Goal: Find specific page/section: Find specific page/section

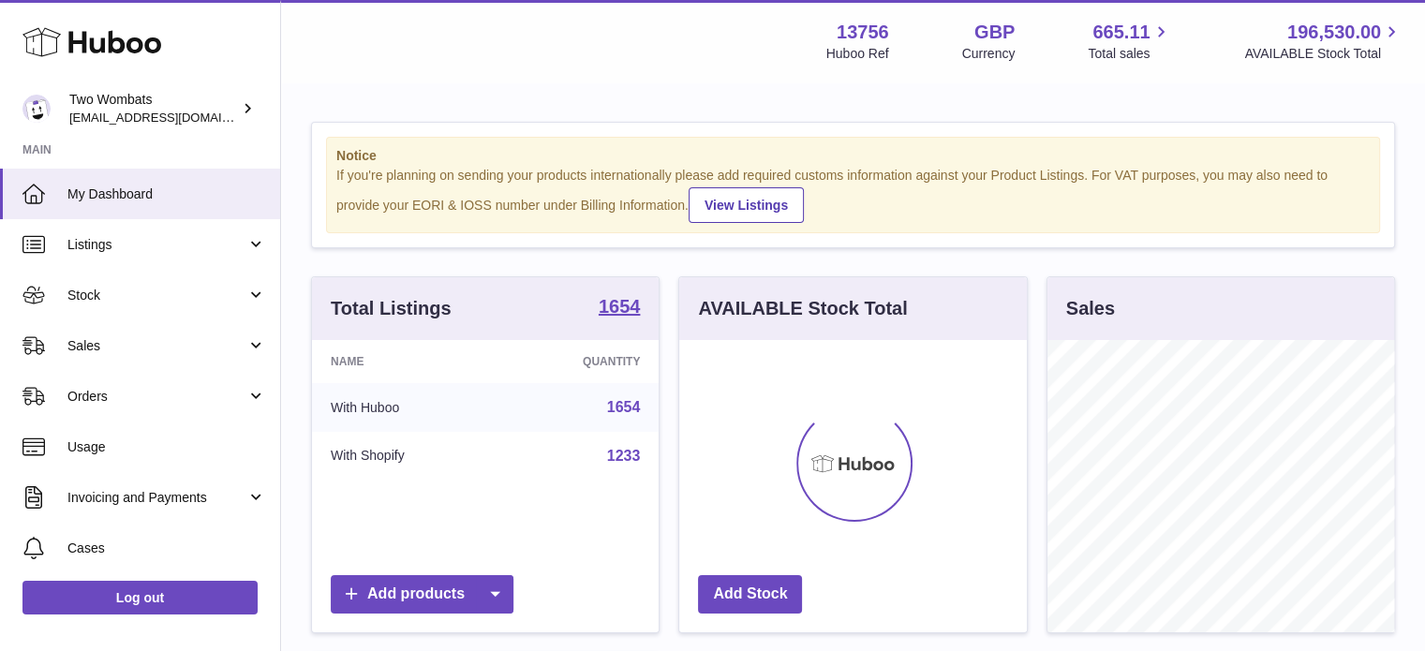
scroll to position [292, 348]
click at [93, 238] on span "Listings" at bounding box center [156, 245] width 179 height 18
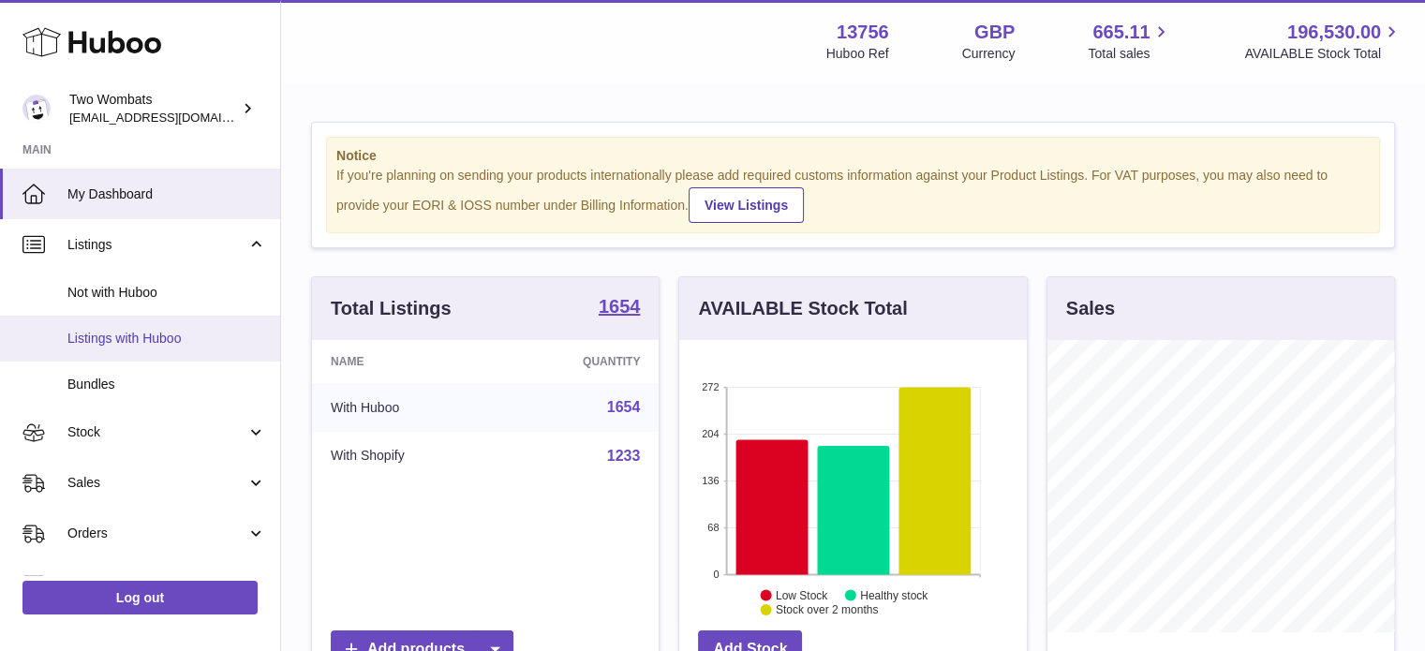
click at [135, 334] on span "Listings with Huboo" at bounding box center [166, 339] width 199 height 18
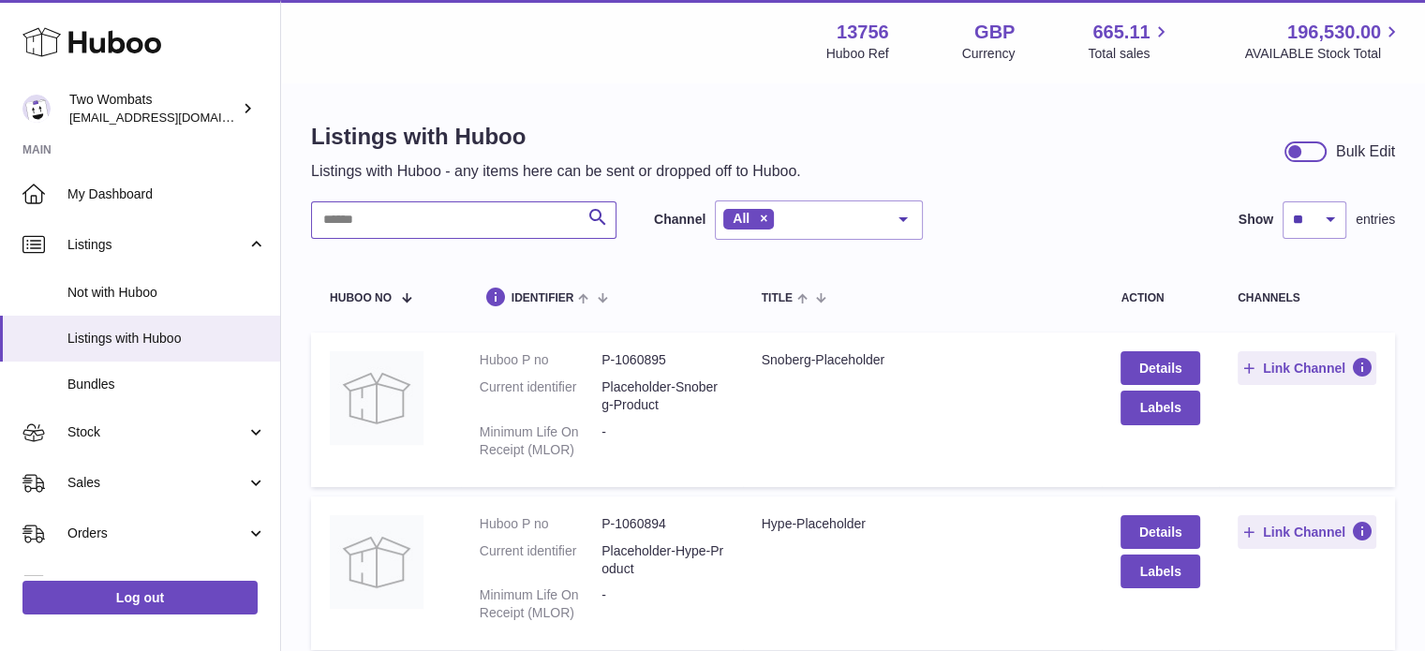
click at [388, 225] on input "text" at bounding box center [463, 219] width 305 height 37
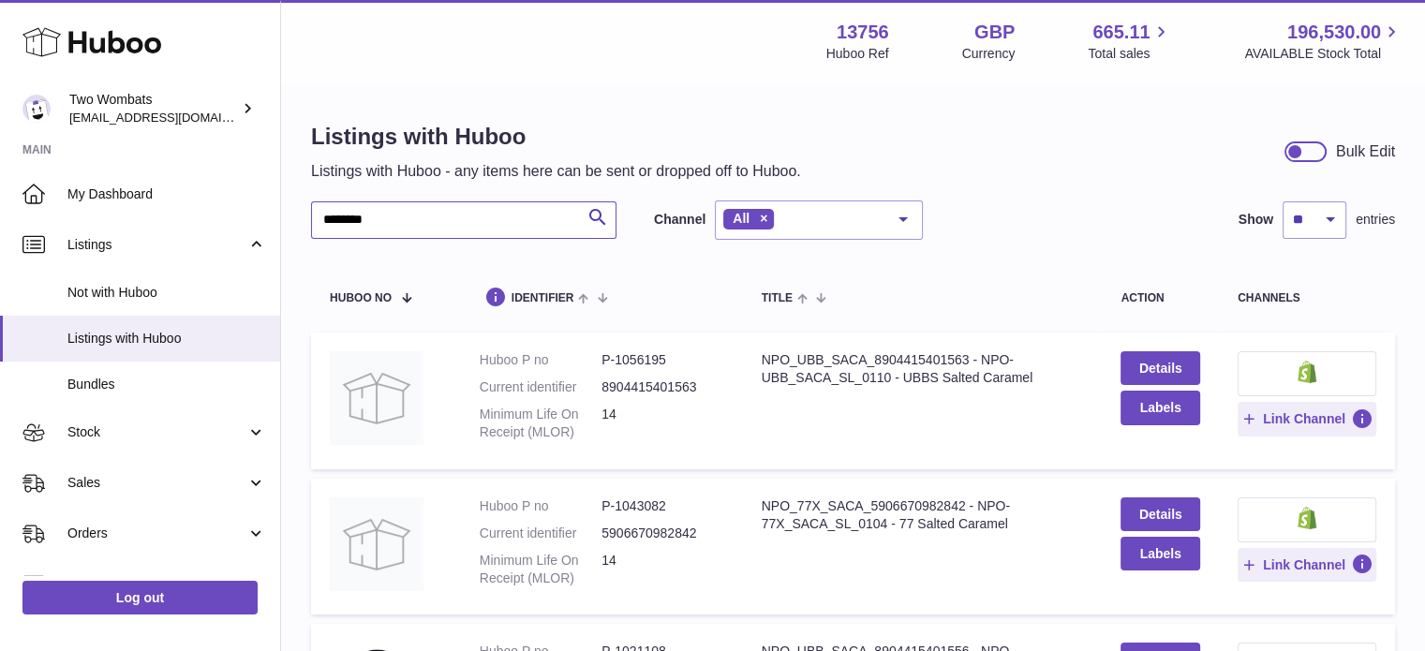
drag, startPoint x: 401, startPoint y: 219, endPoint x: 304, endPoint y: 230, distance: 97.2
click at [304, 230] on div "Listings with Huboo Listings with Huboo - any items here can be sent or dropped…" at bounding box center [853, 445] width 1144 height 723
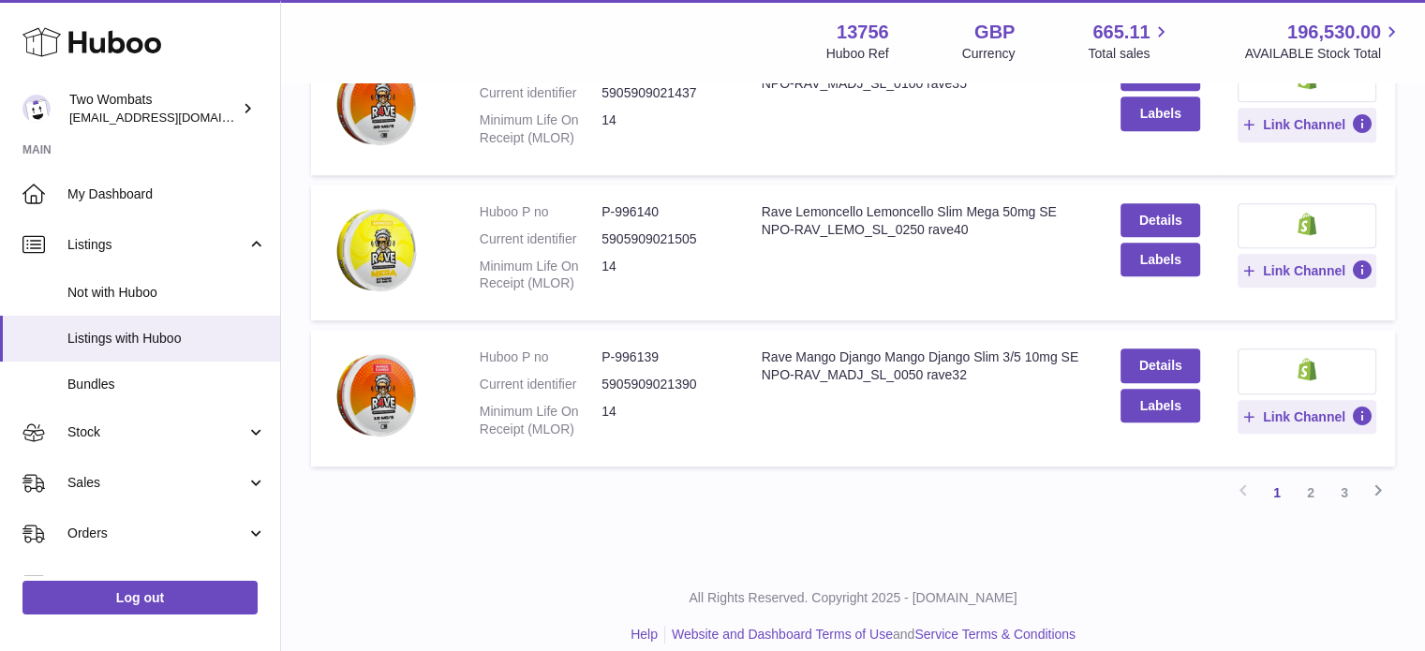
scroll to position [1330, 0]
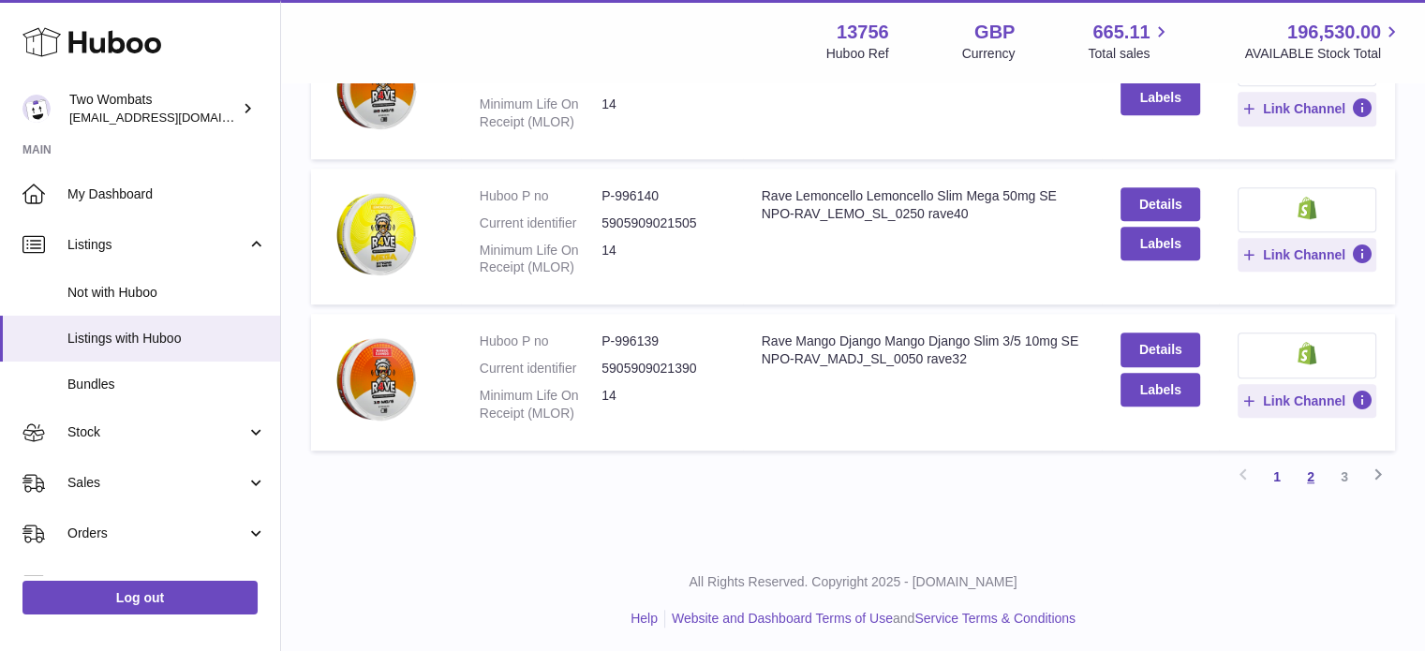
type input "****"
click at [1308, 474] on link "2" at bounding box center [1311, 477] width 34 height 34
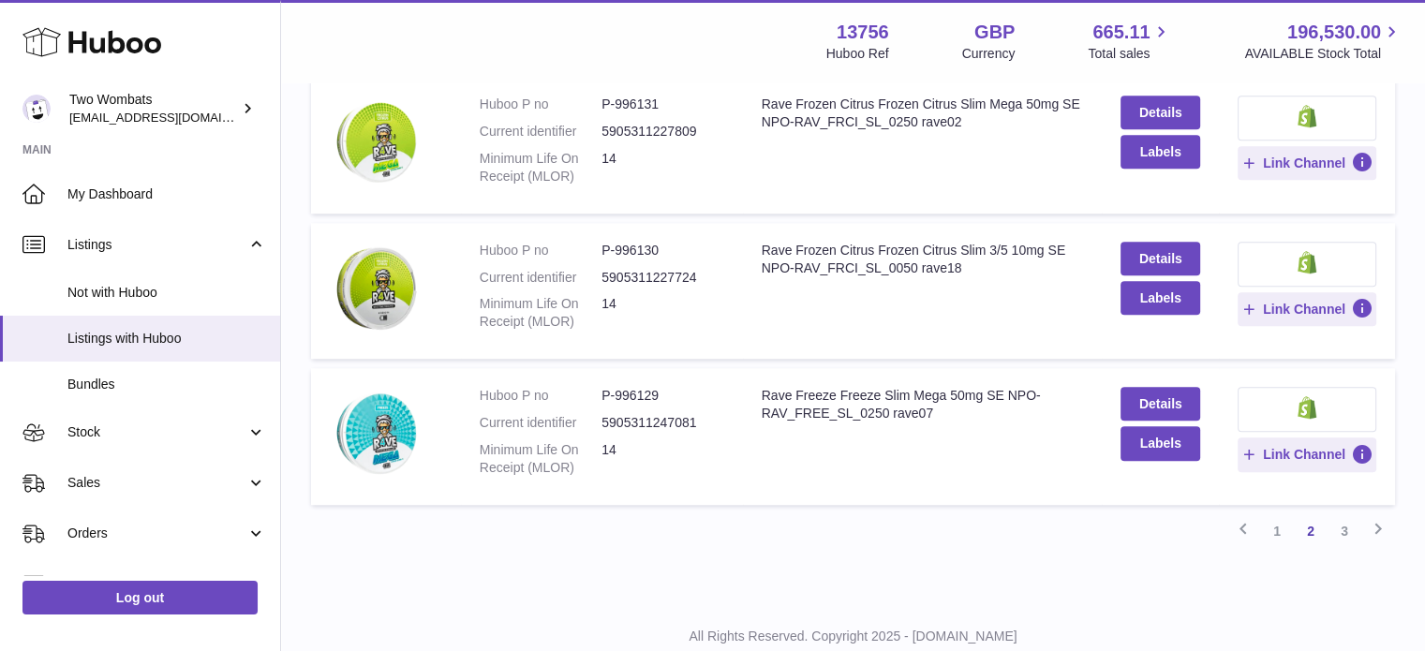
scroll to position [1330, 0]
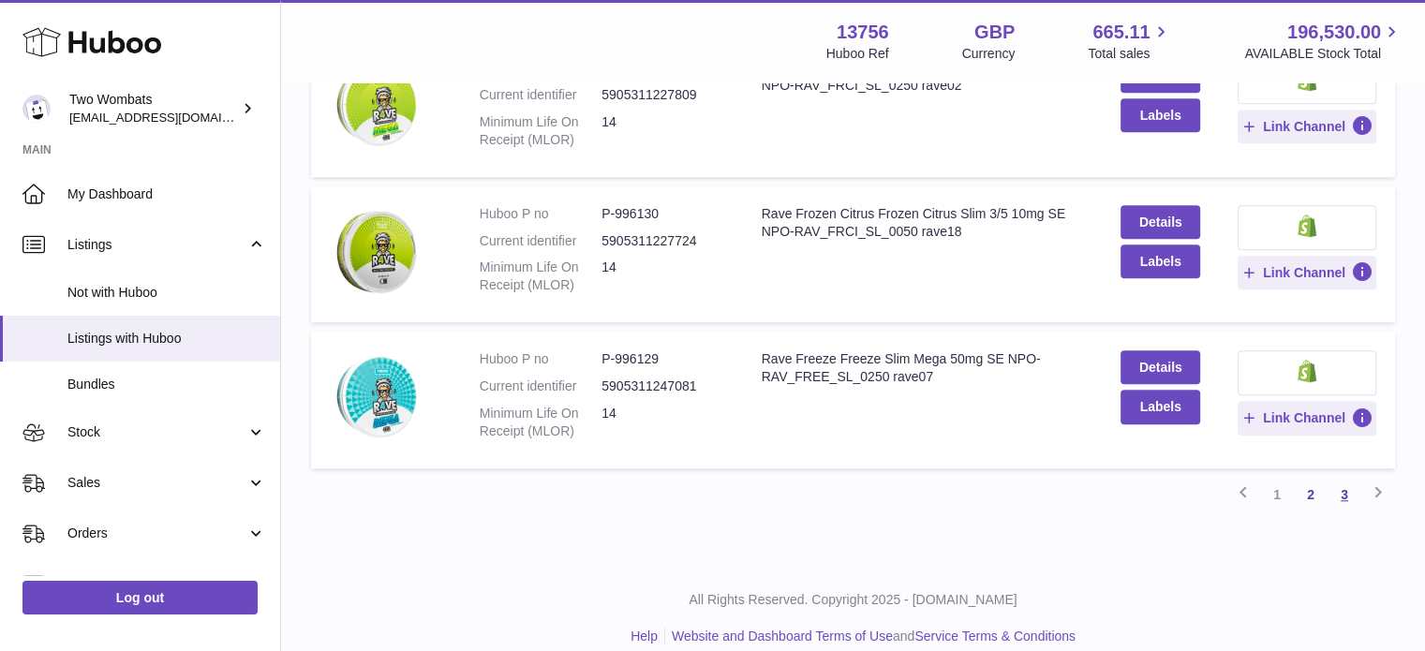
click at [1344, 478] on link "3" at bounding box center [1345, 495] width 34 height 34
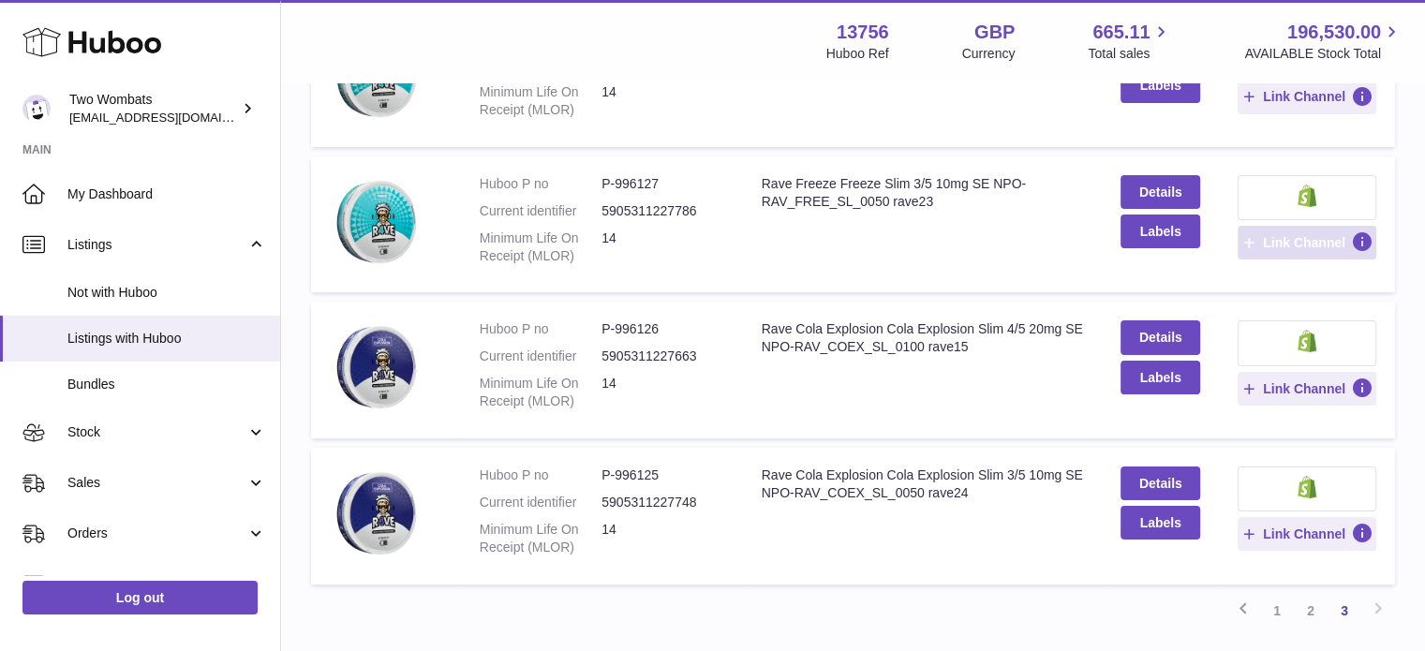
scroll to position [457, 0]
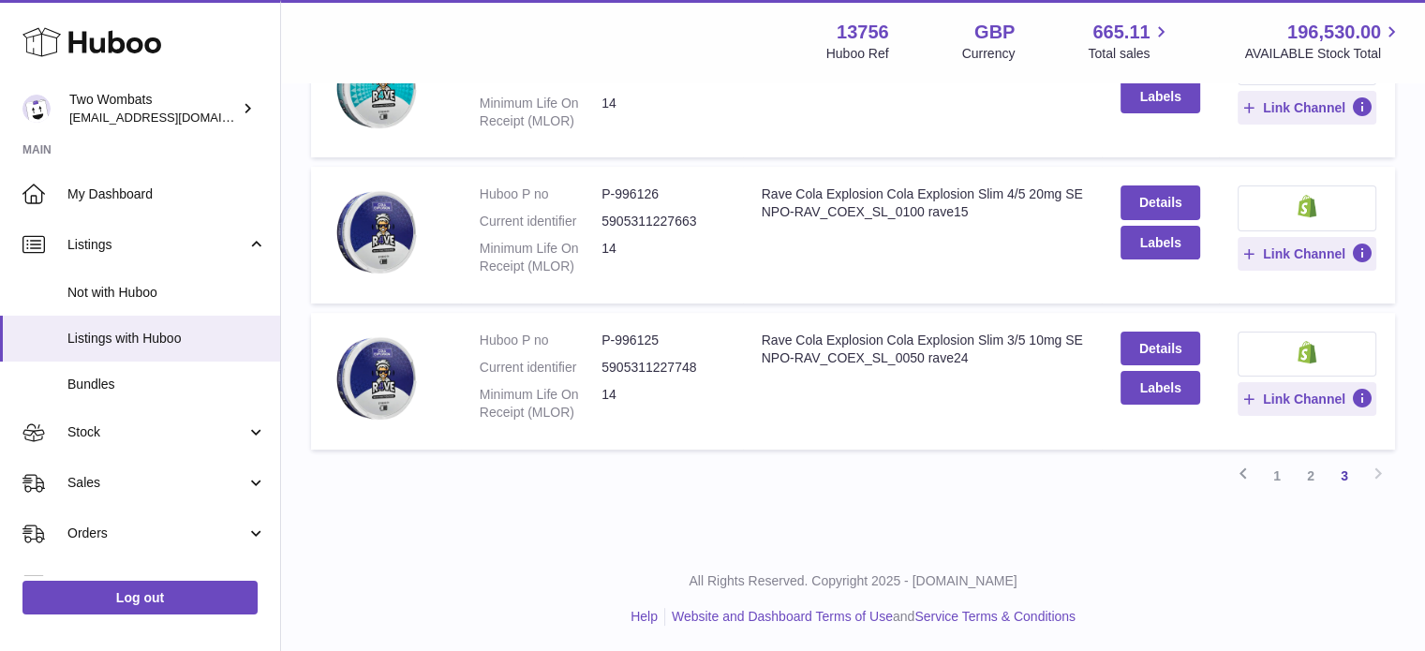
click at [1375, 475] on div "Previous 1 2 3 Next" at bounding box center [853, 476] width 1084 height 34
click at [1313, 475] on link "2" at bounding box center [1311, 476] width 34 height 34
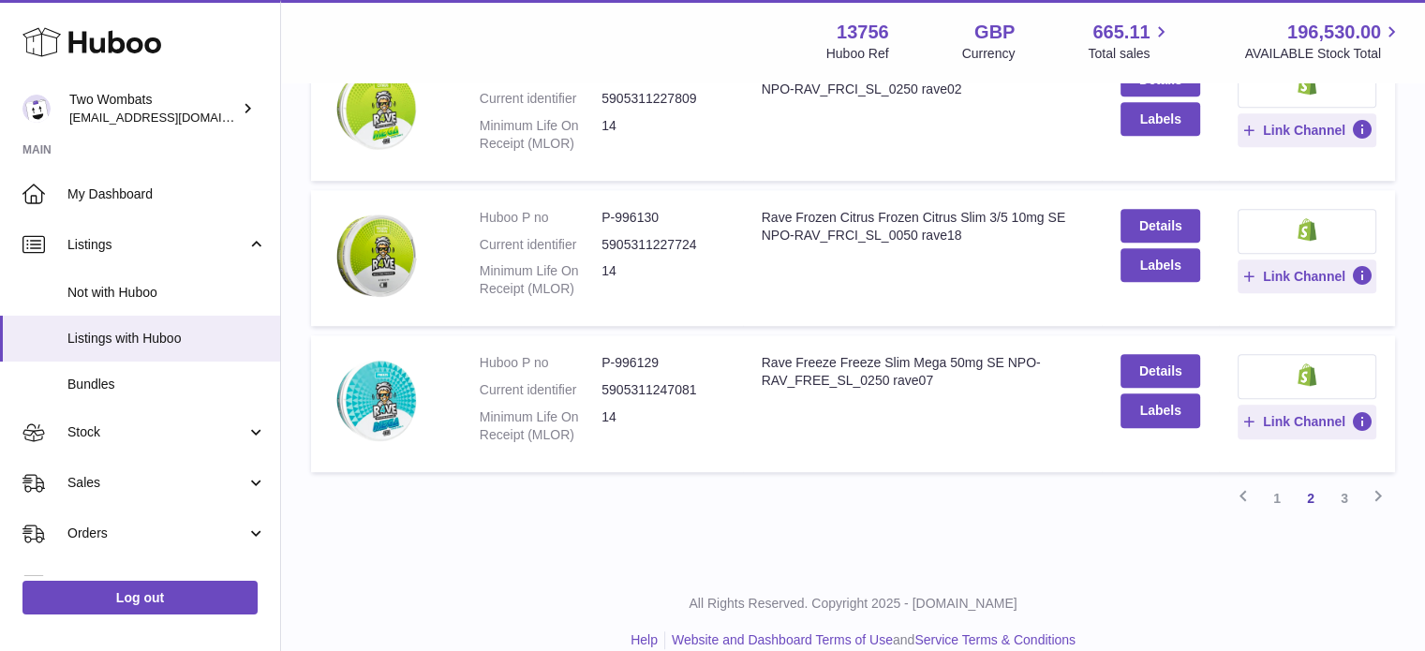
scroll to position [1330, 0]
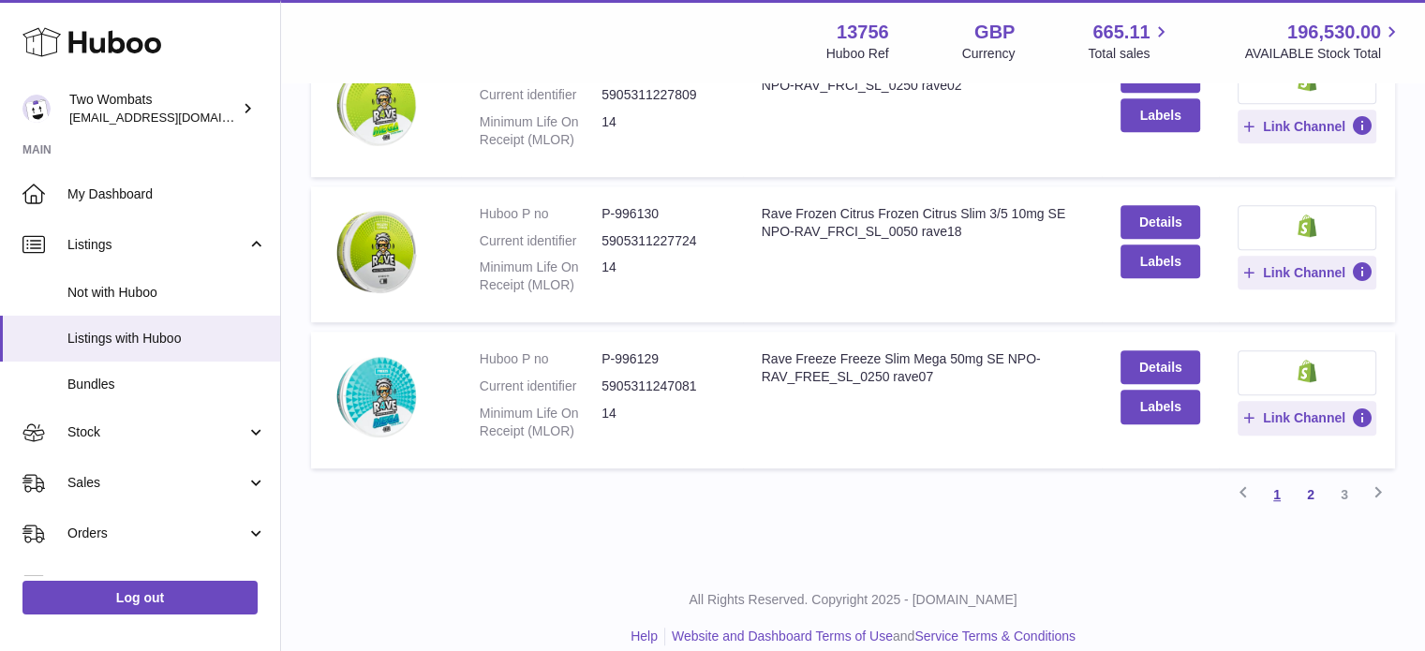
click at [1274, 478] on link "1" at bounding box center [1277, 495] width 34 height 34
